Goal: Navigation & Orientation: Find specific page/section

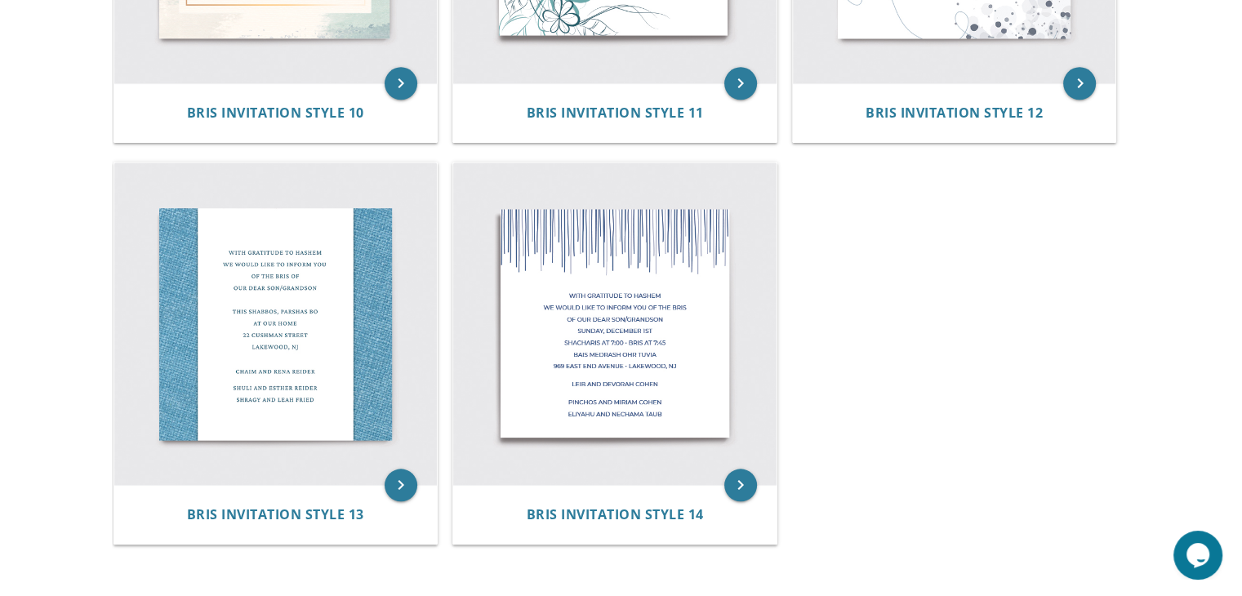
scroll to position [1847, 0]
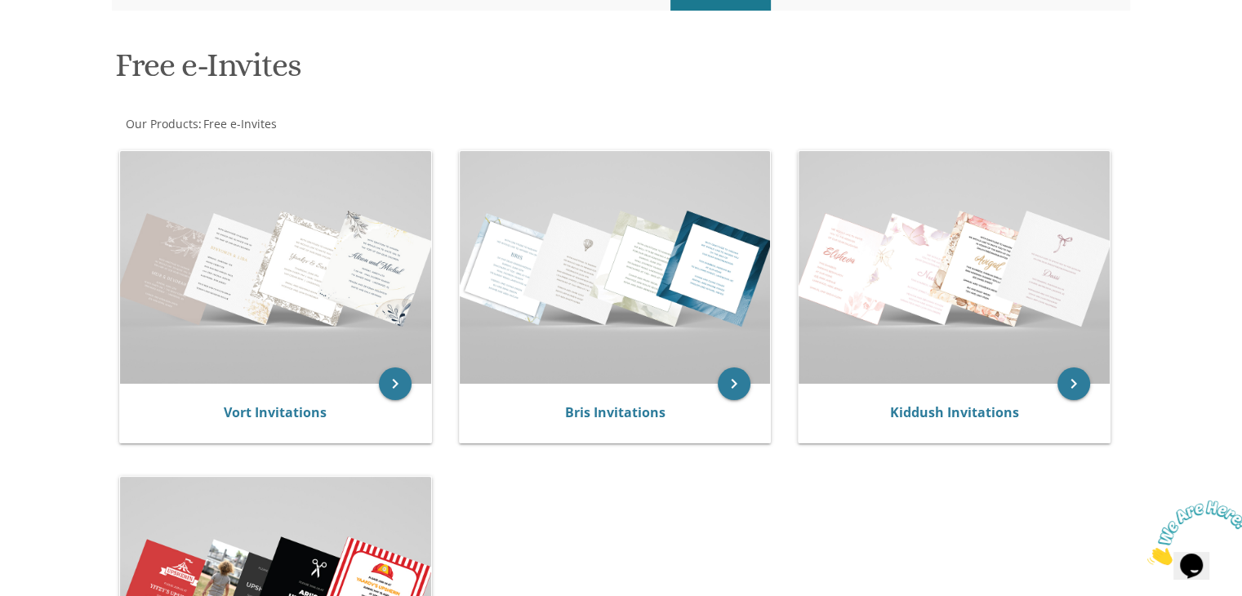
scroll to position [217, 0]
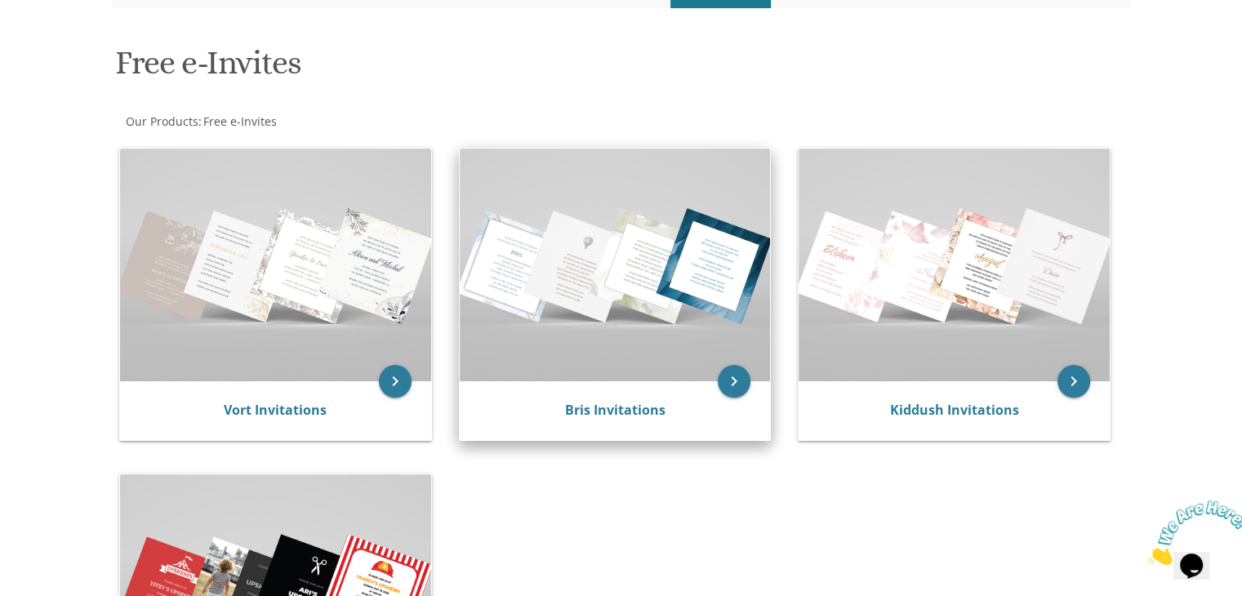
click at [564, 266] on img at bounding box center [615, 265] width 311 height 233
